Goal: Check status: Check status

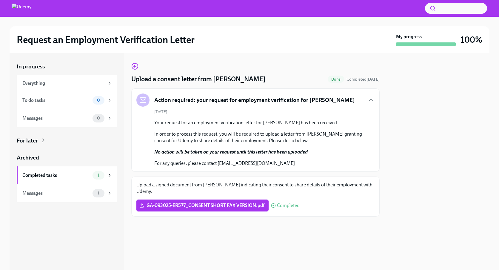
click at [139, 160] on div "[DATE] Your request for an employment verification letter for [PERSON_NAME] has…" at bounding box center [255, 138] width 238 height 58
click at [137, 66] on icon "button" at bounding box center [134, 66] width 7 height 7
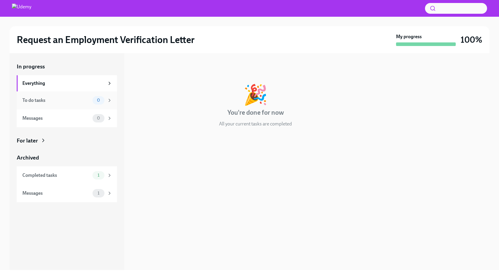
click at [74, 98] on div "To do tasks" at bounding box center [56, 100] width 68 height 7
click at [72, 119] on div "Messages" at bounding box center [56, 118] width 68 height 7
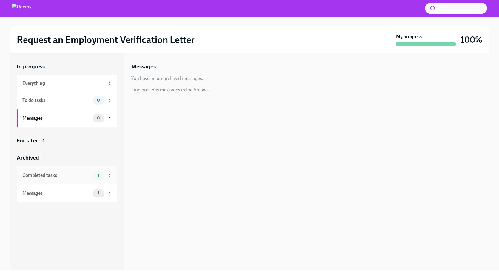
click at [66, 178] on div "Completed tasks 1" at bounding box center [67, 175] width 90 height 8
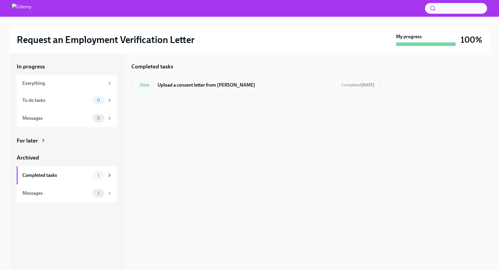
click at [227, 81] on div "Done Upload a consent letter from [PERSON_NAME] Completed [DATE]" at bounding box center [255, 85] width 238 height 10
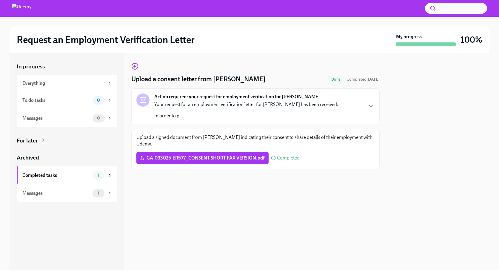
click at [288, 158] on span "Completed" at bounding box center [288, 157] width 23 height 5
click at [82, 191] on div "Messages" at bounding box center [56, 193] width 68 height 7
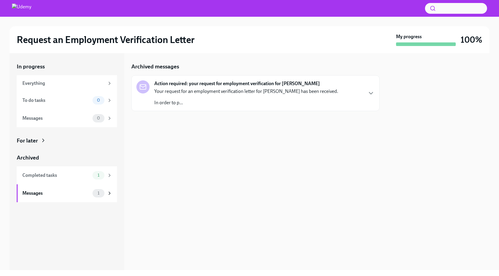
click at [229, 99] on div "Your request for an employment verification letter for [PERSON_NAME] has been r…" at bounding box center [246, 97] width 184 height 18
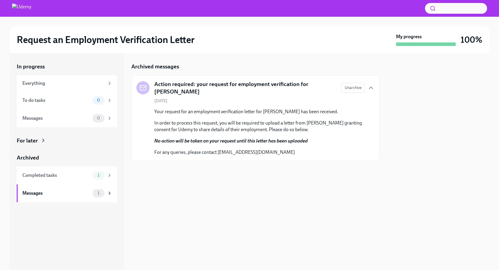
click at [213, 108] on p "Your request for an employment verification letter for [PERSON_NAME] has been r…" at bounding box center [259, 111] width 211 height 7
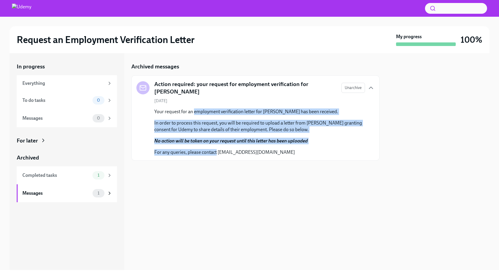
drag, startPoint x: 213, startPoint y: 107, endPoint x: 209, endPoint y: 151, distance: 43.7
click at [209, 151] on div "Your request for an employment verification letter for [PERSON_NAME] has been r…" at bounding box center [259, 131] width 211 height 47
click at [208, 151] on p "For any queries, please contact [EMAIL_ADDRESS][DOMAIN_NAME]" at bounding box center [259, 152] width 211 height 7
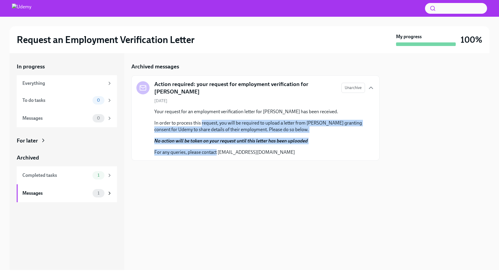
drag, startPoint x: 208, startPoint y: 151, endPoint x: 208, endPoint y: 113, distance: 37.9
click at [208, 113] on div "Your request for an employment verification letter for [PERSON_NAME] has been r…" at bounding box center [259, 131] width 211 height 47
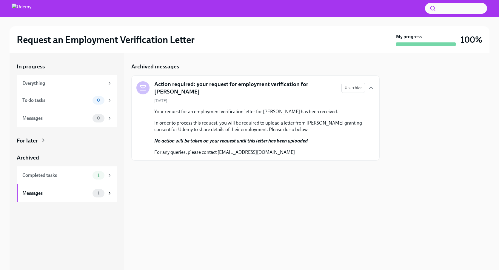
click at [171, 206] on div "Archived messages Action required: your request for employment verification for…" at bounding box center [255, 161] width 248 height 217
click at [54, 187] on div "Messages 1" at bounding box center [67, 193] width 100 height 18
click at [57, 175] on div "Completed tasks" at bounding box center [56, 175] width 68 height 7
